Goal: Transaction & Acquisition: Purchase product/service

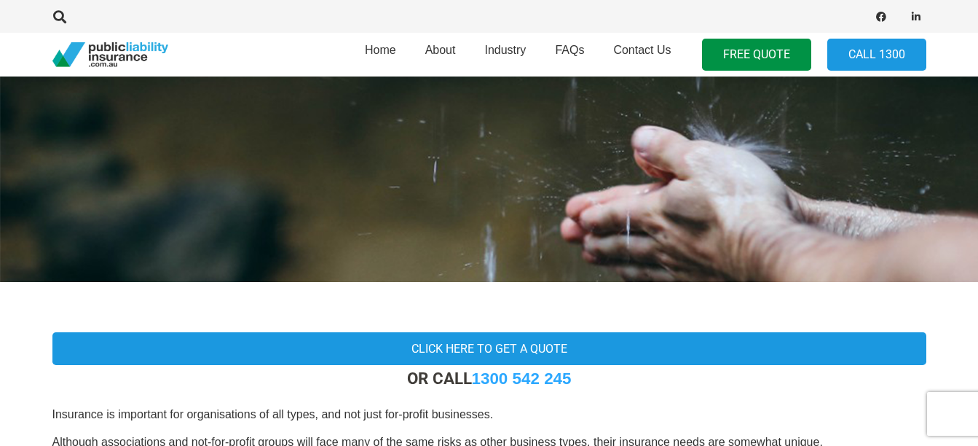
scroll to position [134, 0]
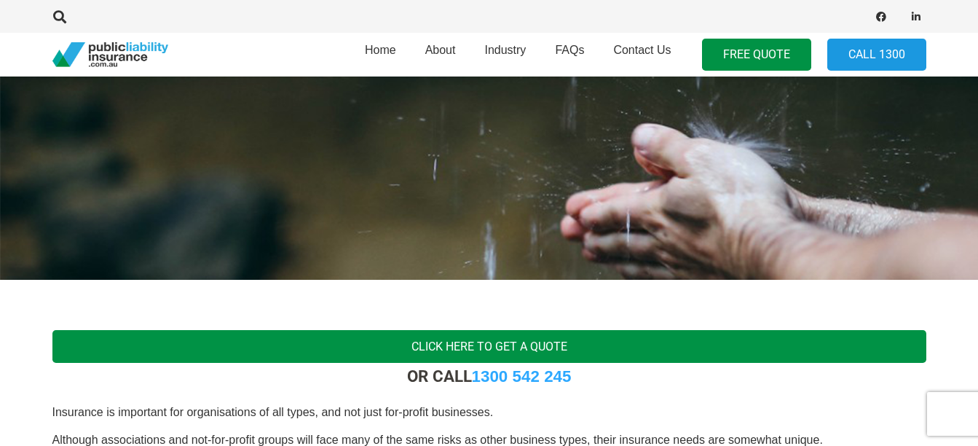
click at [474, 349] on link "Click Here To Get a Quote" at bounding box center [489, 346] width 874 height 33
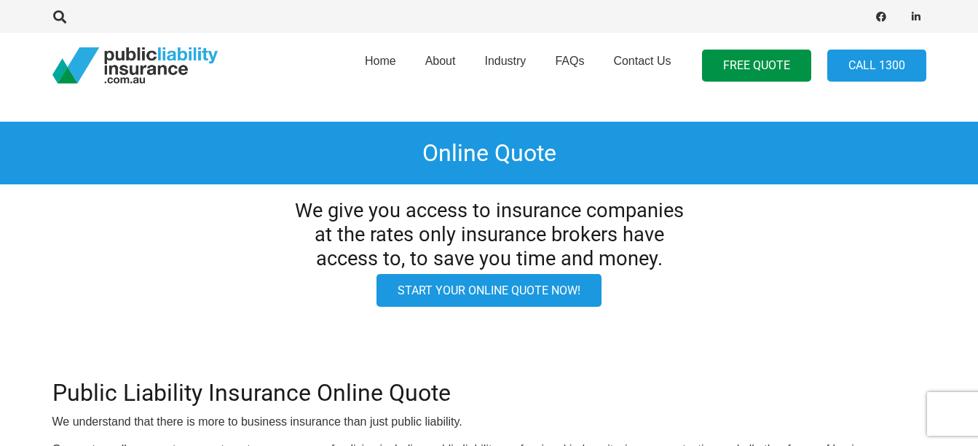
click at [521, 294] on link "Start your online quote now!" at bounding box center [489, 290] width 225 height 33
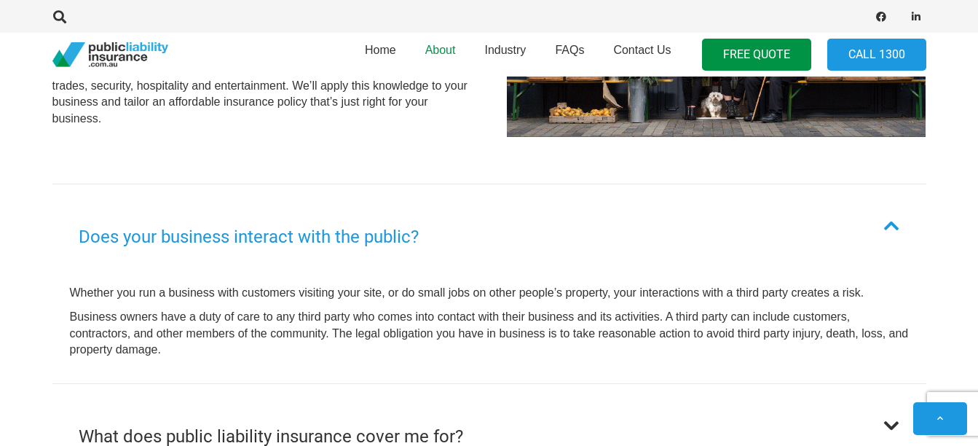
scroll to position [669, 0]
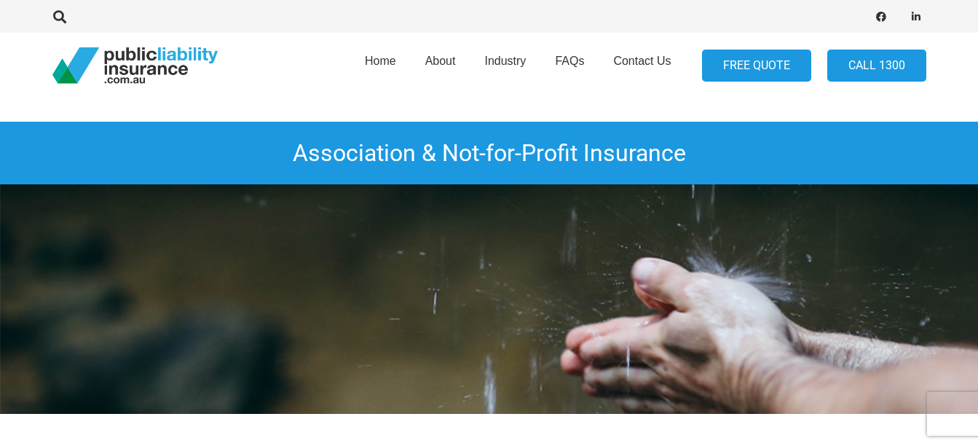
click at [729, 62] on link "FREE QUOTE" at bounding box center [756, 66] width 109 height 33
